Goal: Task Accomplishment & Management: Manage account settings

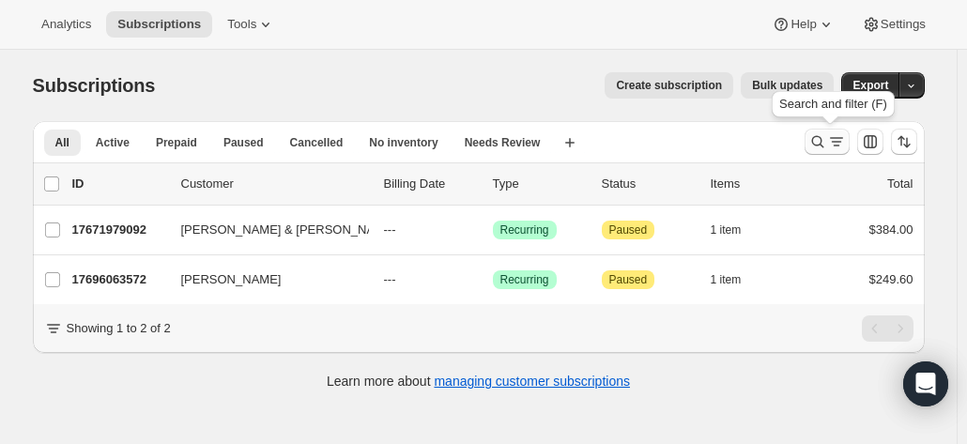
click at [819, 135] on icon "Search and filter results" at bounding box center [817, 141] width 19 height 19
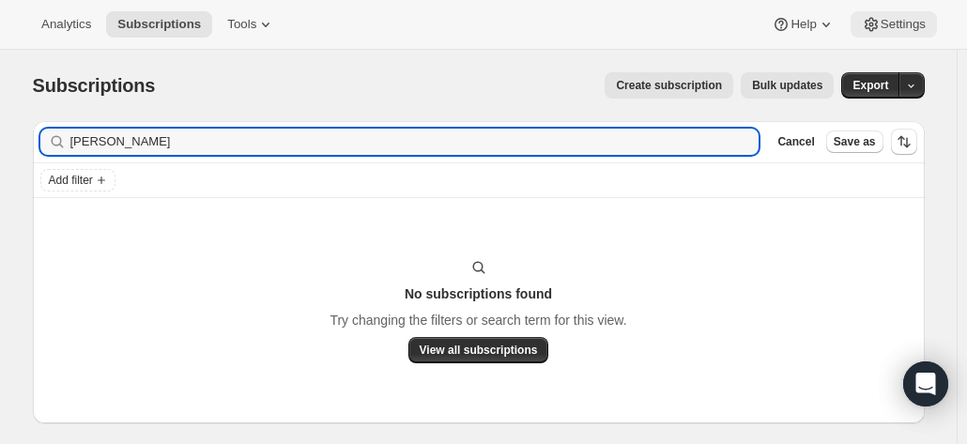
type input "[PERSON_NAME]"
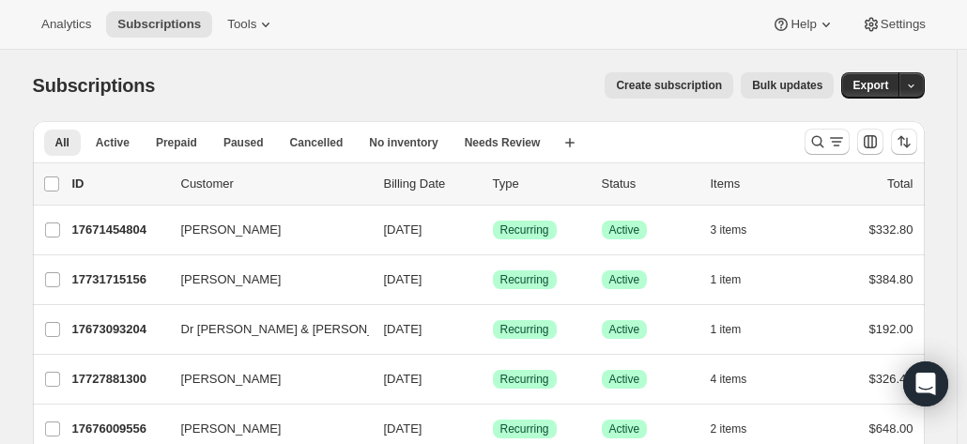
click at [807, 142] on div at bounding box center [861, 142] width 128 height 38
click at [821, 142] on icon "Search and filter results" at bounding box center [817, 141] width 19 height 19
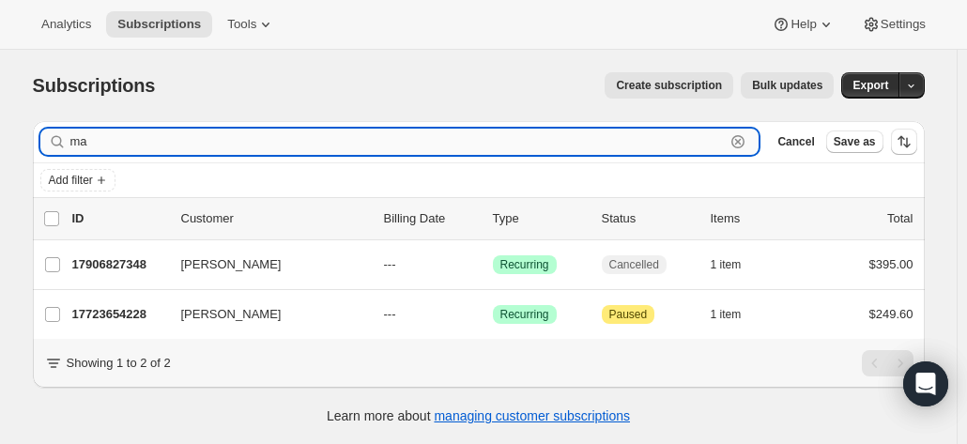
type input "m"
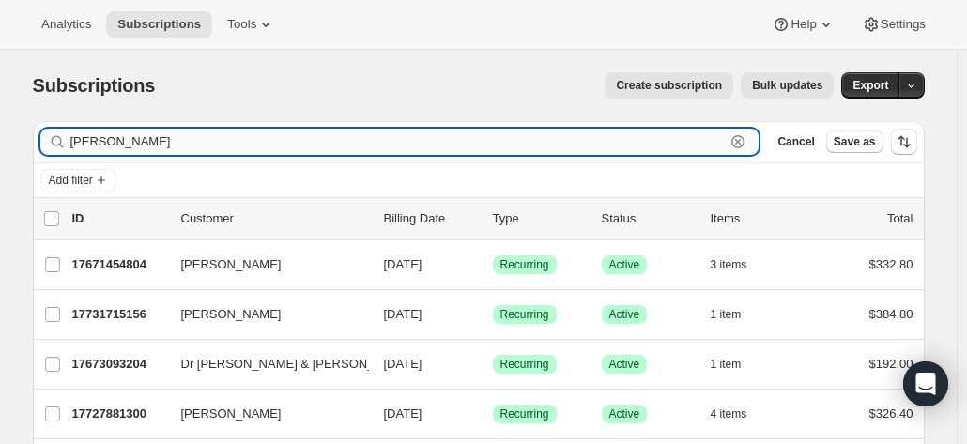
type input "[PERSON_NAME]"
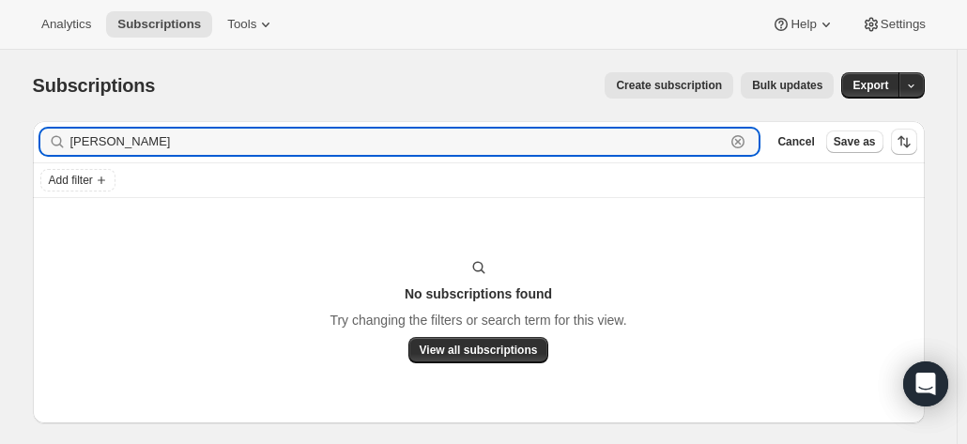
drag, startPoint x: 222, startPoint y: 146, endPoint x: 57, endPoint y: 118, distance: 166.5
click at [59, 119] on div "Subscriptions. This page is ready Subscriptions Create subscription Bulk update…" at bounding box center [478, 265] width 937 height 430
